Goal: Register for event/course

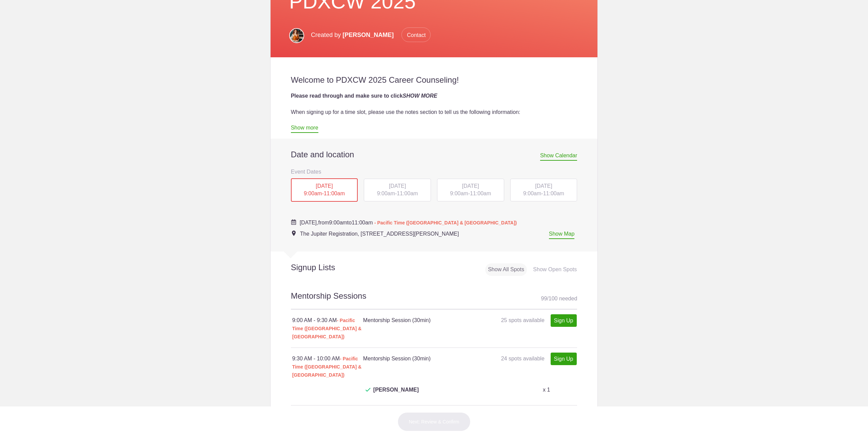
scroll to position [169, 0]
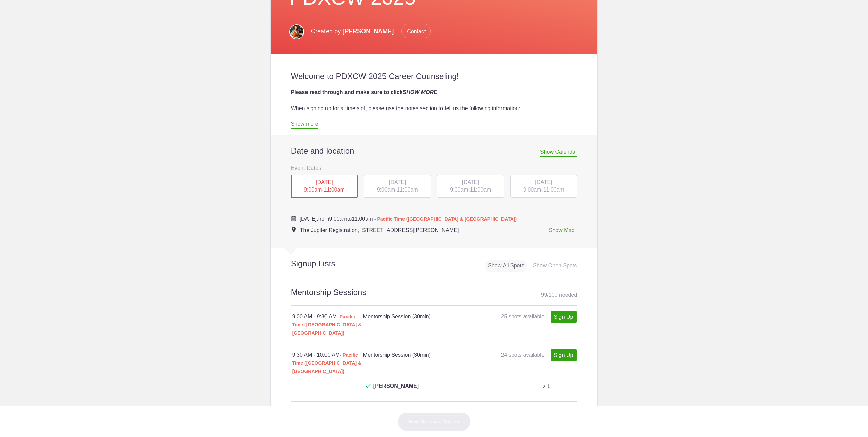
click at [456, 185] on div "[DATE] 9:00am - 11:00am" at bounding box center [470, 186] width 67 height 23
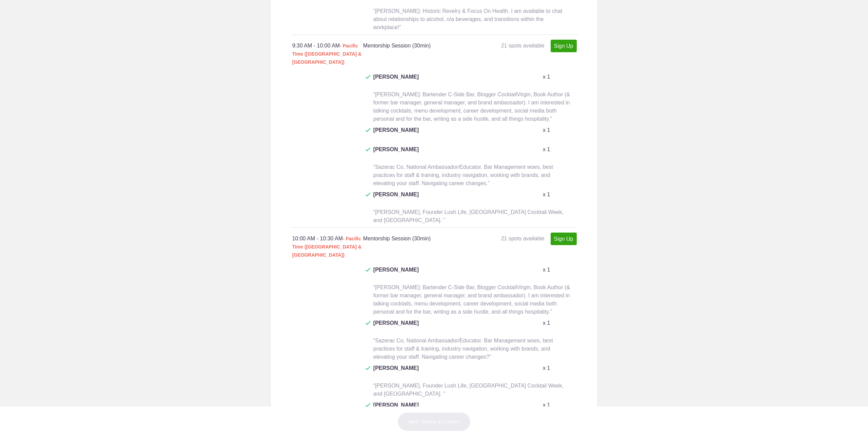
scroll to position [610, 0]
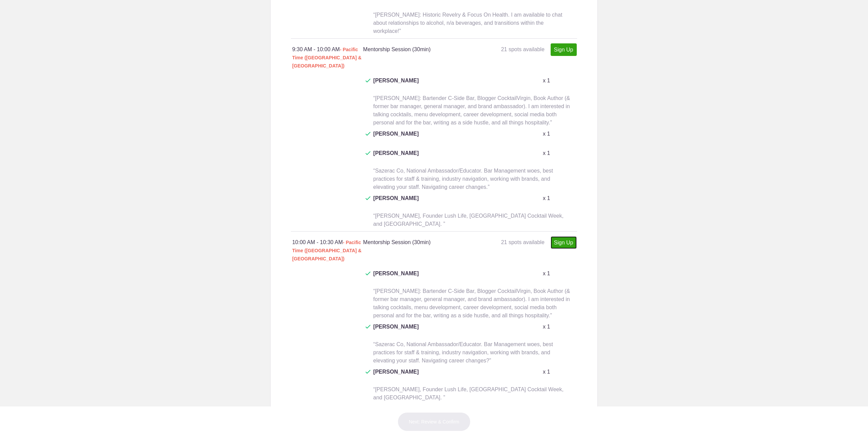
click at [562, 236] on link "Sign Up" at bounding box center [563, 242] width 26 height 13
type input "1"
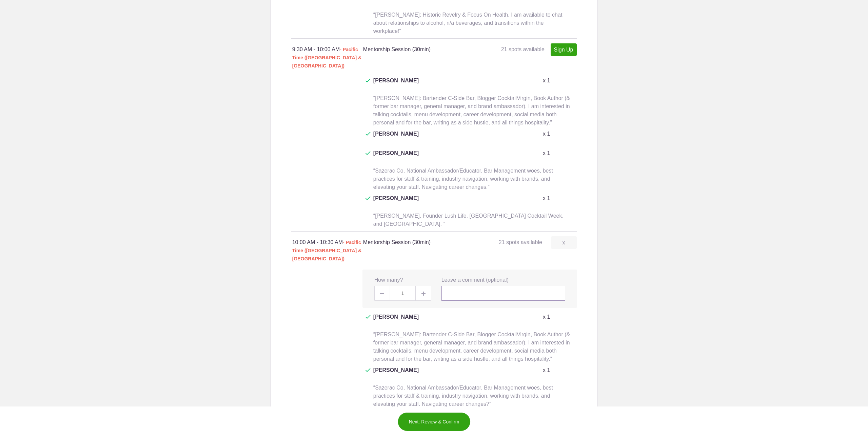
click at [465, 286] on input "text" at bounding box center [503, 293] width 124 height 15
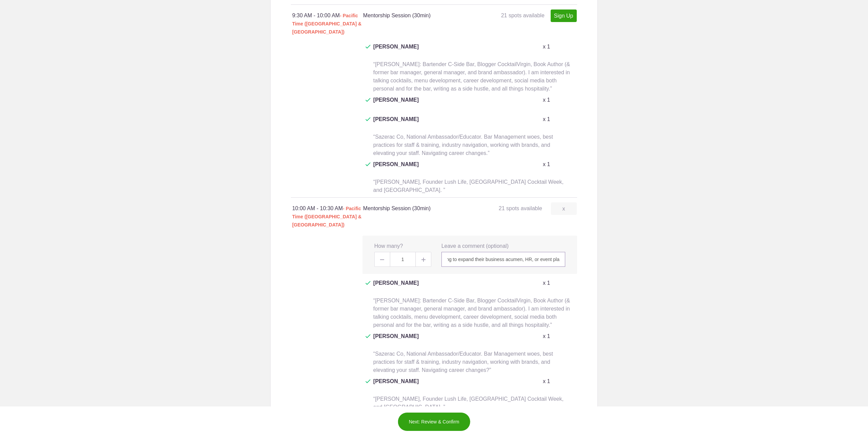
scroll to position [0, 244]
type input "[PERSON_NAME]: CFO at Lush Life Productions. I've never been a bartender but I'…"
click at [486, 298] on span "“[PERSON_NAME]: Bartender C-Side Bar, Blogger CocktailVirgin, Book Author (& fo…" at bounding box center [471, 313] width 197 height 30
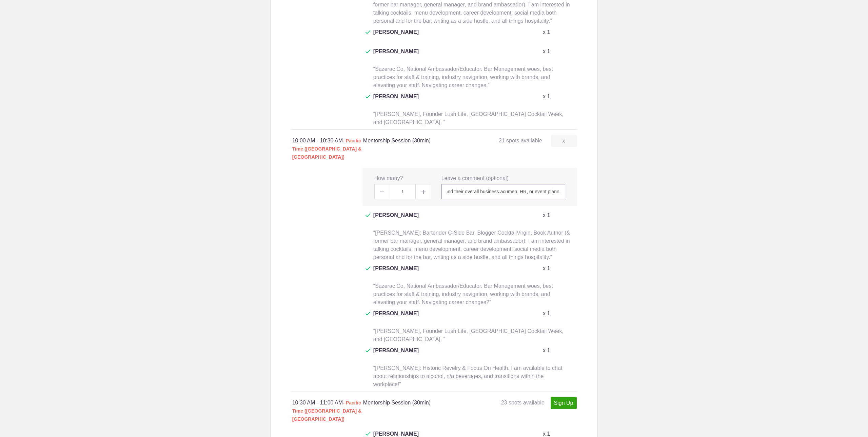
scroll to position [0, 259]
drag, startPoint x: 445, startPoint y: 104, endPoint x: 665, endPoint y: 104, distance: 219.6
click at [665, 104] on body "</div></div> Help Login Sign up for Free Login Loading page Loading page Diageo…" at bounding box center [434, 218] width 868 height 437
click at [564, 397] on link "Sign Up" at bounding box center [563, 403] width 26 height 13
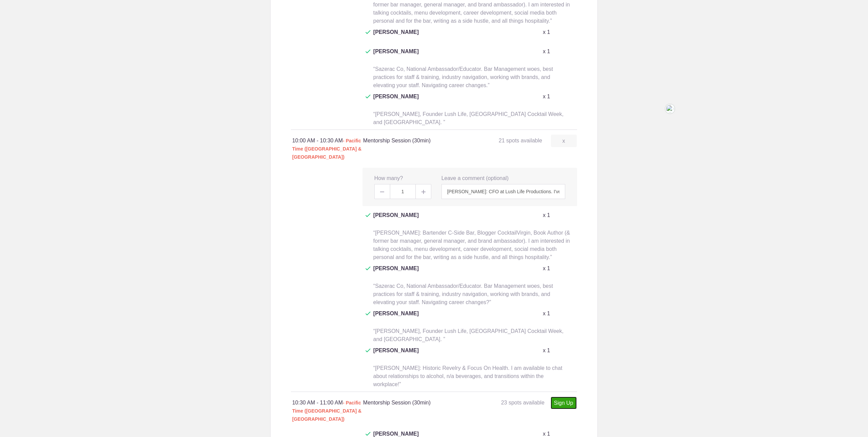
type input "1"
paste input "[PERSON_NAME]: CFO at Lush Life Productions. I've never been a bartender but I'…"
type input "[PERSON_NAME]: CFO at Lush Life Productions. I've never been a bartender but I'…"
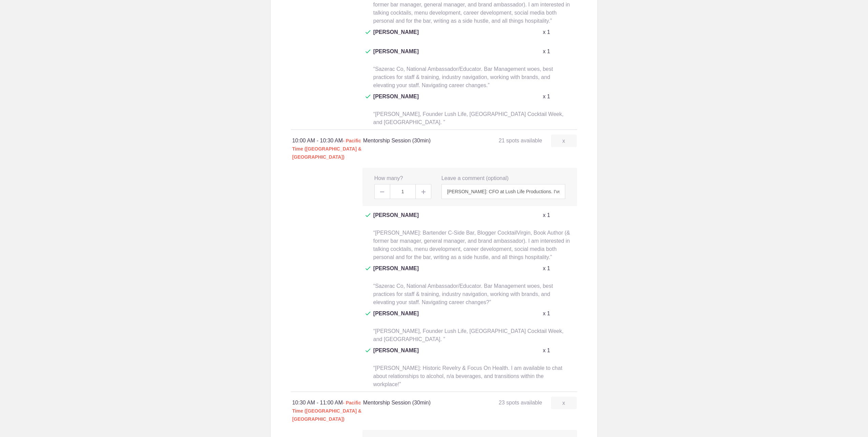
scroll to position [0, 0]
click at [614, 259] on body "</div></div> Help Login Sign up for Free Login Loading page Loading page Diageo…" at bounding box center [434, 218] width 868 height 437
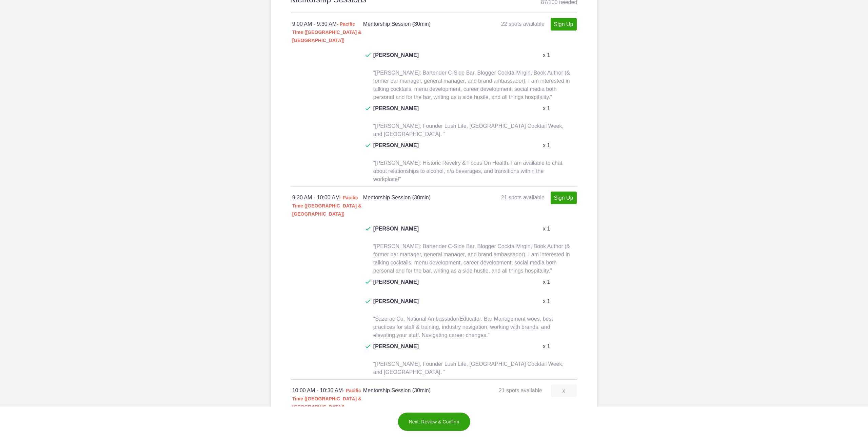
scroll to position [441, 0]
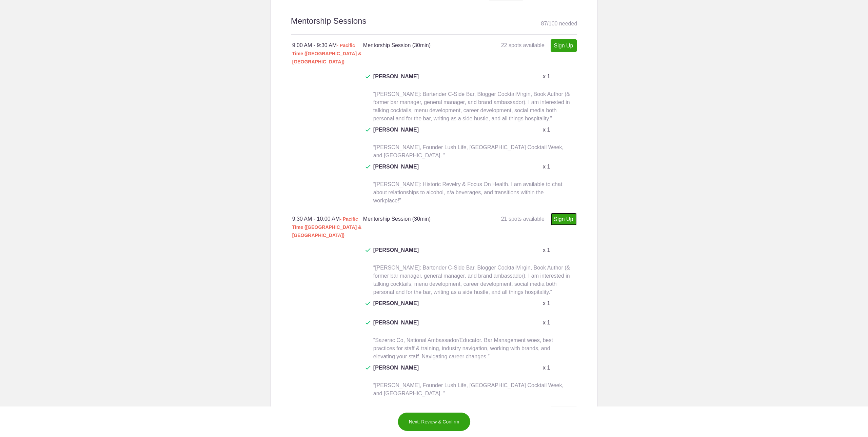
click at [556, 213] on link "Sign Up" at bounding box center [563, 219] width 26 height 13
type input "1"
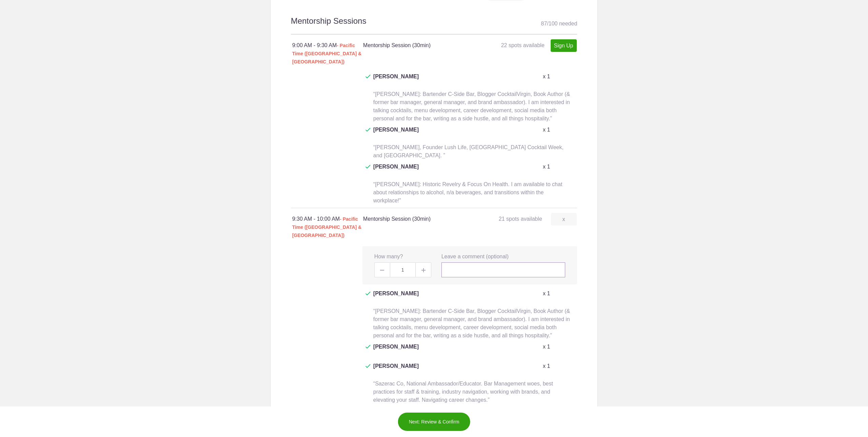
click at [468, 262] on input "text" at bounding box center [503, 269] width 124 height 15
paste input "[PERSON_NAME]: CFO at Lush Life Productions. I've never been a bartender but I'…"
type input "[PERSON_NAME]: CFO at Lush Life Productions. I've never been a bartender but I'…"
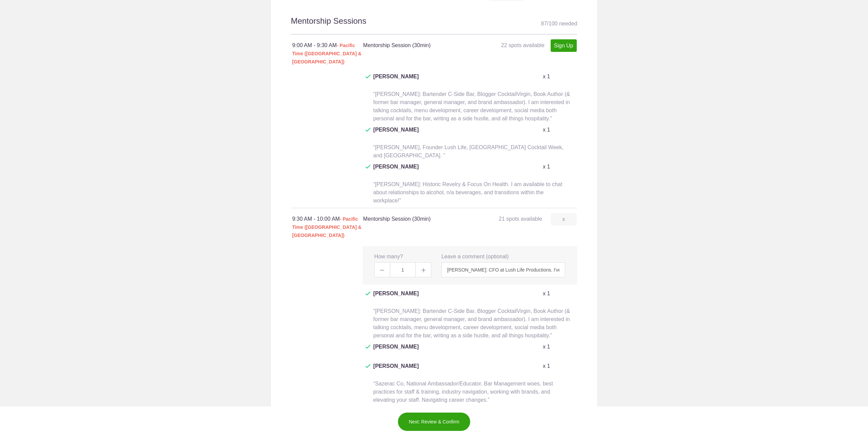
click at [611, 195] on body "</div></div> Help Login Sign up for Free Login Loading page Loading page Diageo…" at bounding box center [434, 218] width 868 height 437
click at [423, 419] on button "Next: Review & Confirm" at bounding box center [434, 421] width 73 height 19
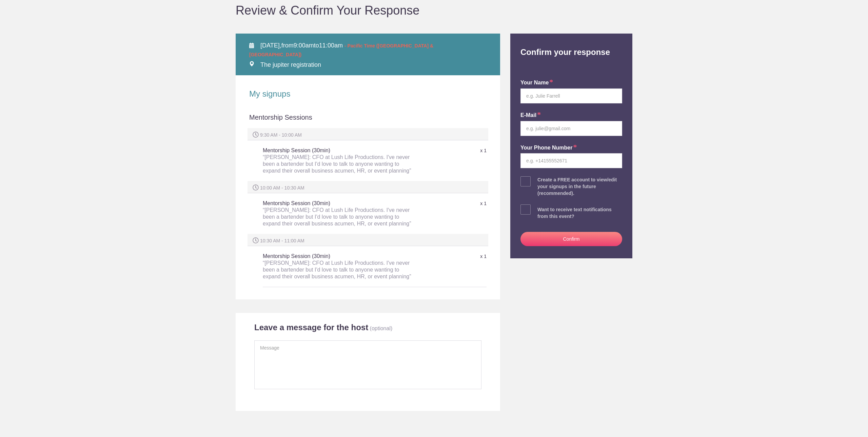
scroll to position [68, 0]
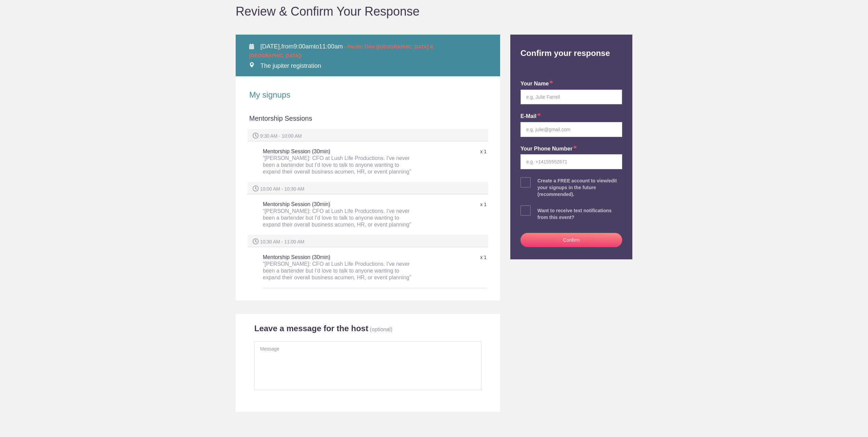
click at [537, 98] on input "text" at bounding box center [571, 96] width 102 height 15
type input "[PERSON_NAME]"
type input "[PERSON_NAME][EMAIL_ADDRESS][DOMAIN_NAME]"
type input "3476070727"
click at [518, 180] on div "your name [PERSON_NAME] E-mail [PERSON_NAME][EMAIL_ADDRESS][DOMAIN_NAME] Your P…" at bounding box center [571, 162] width 112 height 194
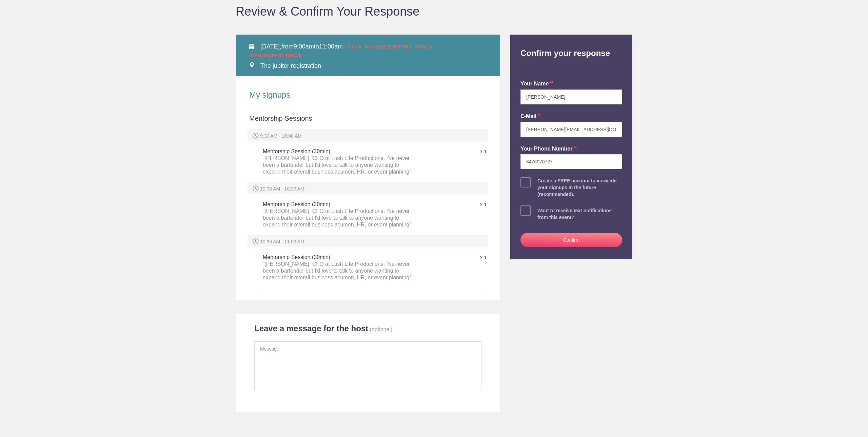
click at [525, 182] on span at bounding box center [525, 182] width 10 height 10
click at [539, 182] on input "checkbox" at bounding box center [590, 181] width 102 height 4
checkbox input "true"
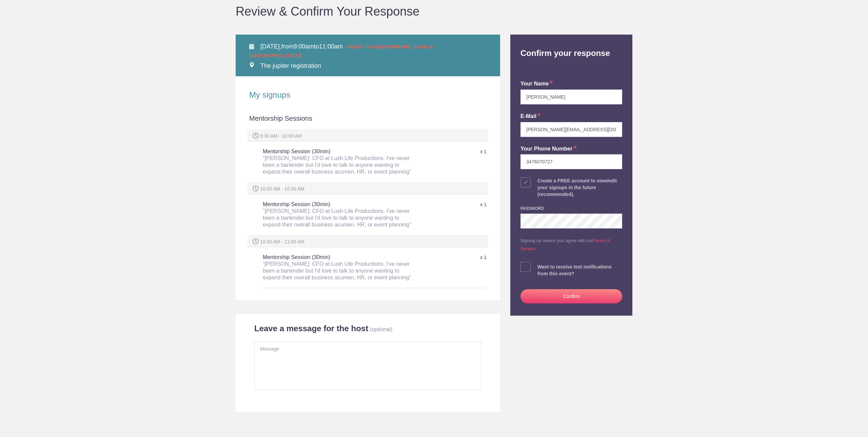
click at [590, 203] on div "password Signing up means you agree with our Terms of Service." at bounding box center [571, 225] width 102 height 55
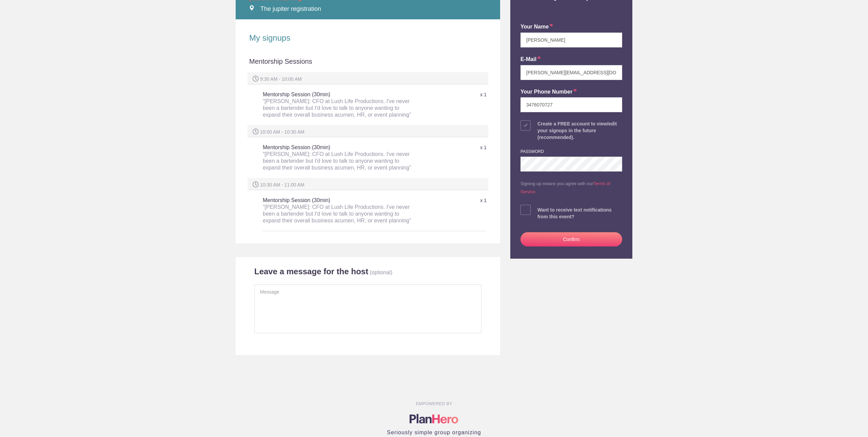
scroll to position [66, 0]
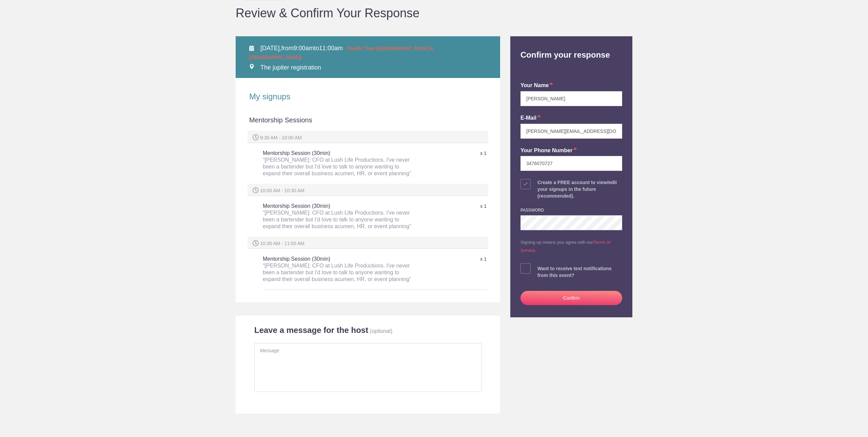
click at [553, 295] on button "Confirm" at bounding box center [571, 298] width 102 height 14
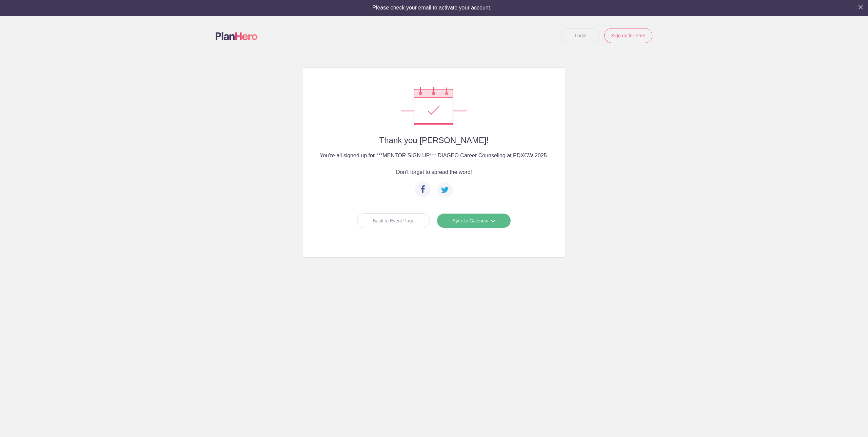
click at [847, 62] on div at bounding box center [434, 61] width 868 height 12
click at [846, 61] on div at bounding box center [434, 61] width 868 height 12
click at [483, 219] on link "Sync to Calendar" at bounding box center [474, 220] width 74 height 15
click at [479, 236] on link "Google Calendar" at bounding box center [471, 235] width 60 height 14
